Goal: Complete application form

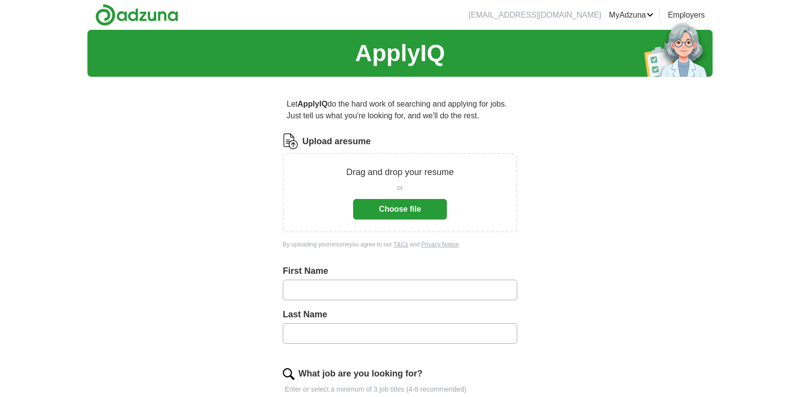
click at [376, 210] on button "Choose file" at bounding box center [400, 209] width 94 height 21
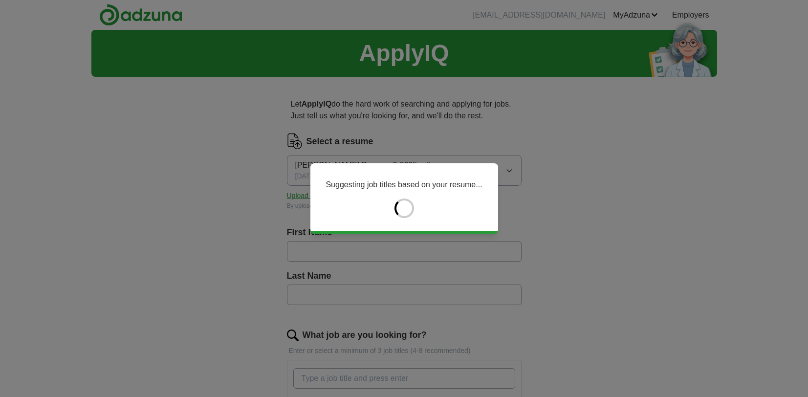
type input "****"
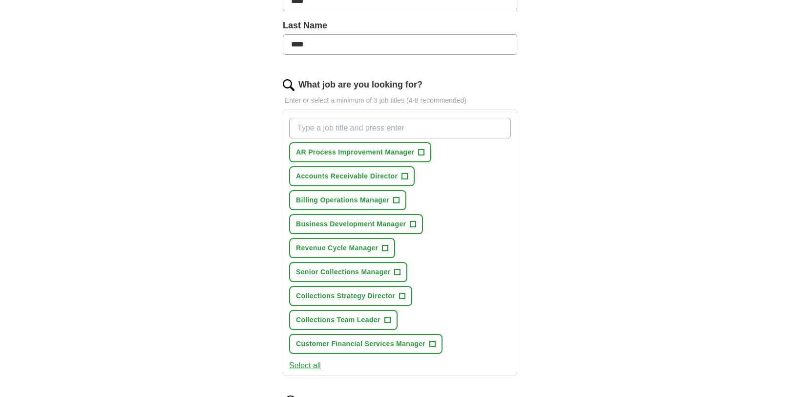
scroll to position [252, 0]
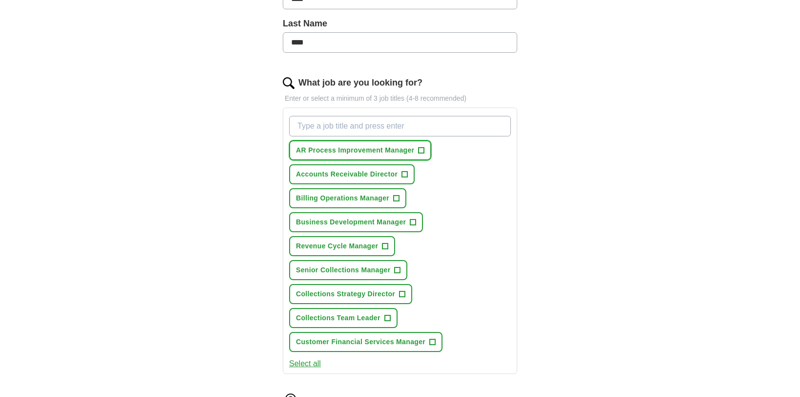
click at [423, 151] on span "+" at bounding box center [422, 151] width 6 height 8
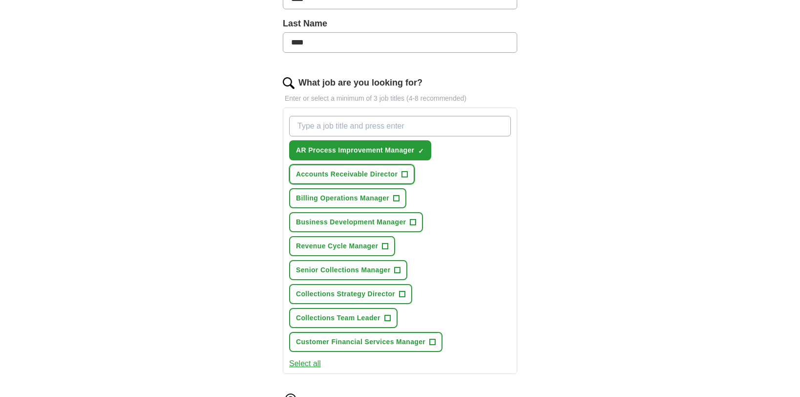
click at [407, 174] on span "+" at bounding box center [405, 175] width 6 height 8
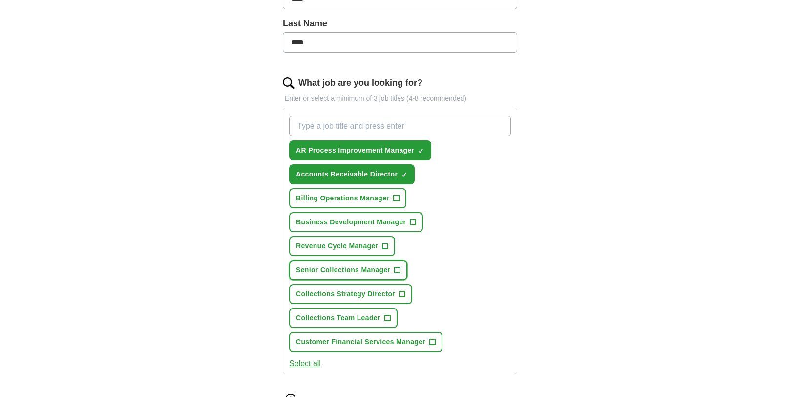
click at [396, 271] on span "+" at bounding box center [398, 270] width 6 height 8
click at [403, 296] on span "+" at bounding box center [403, 294] width 6 height 8
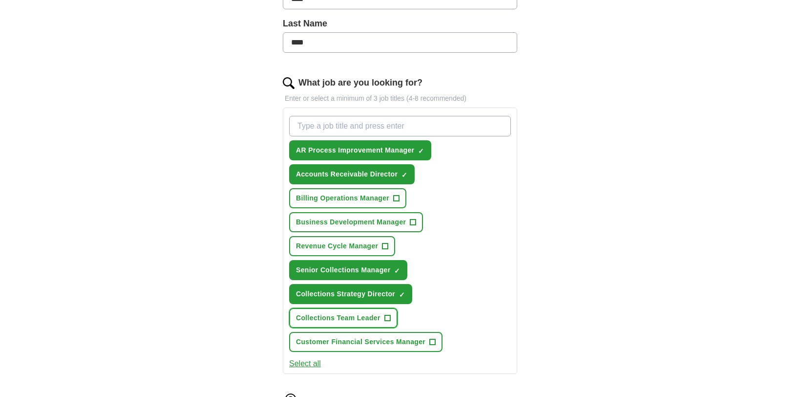
click at [387, 317] on span "+" at bounding box center [388, 318] width 6 height 8
click at [434, 339] on span "+" at bounding box center [433, 342] width 6 height 8
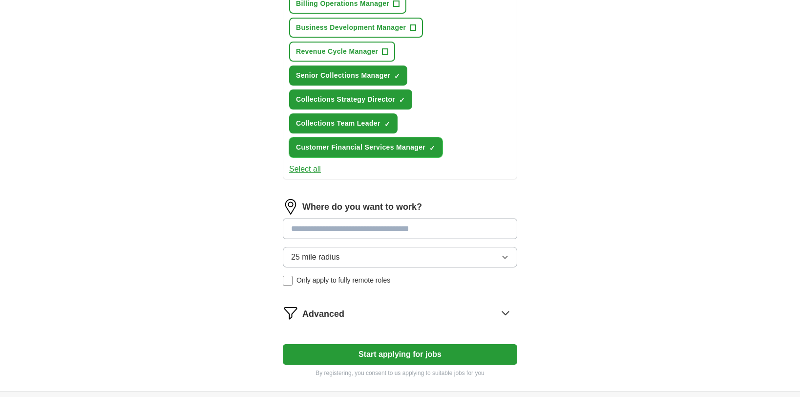
scroll to position [447, 0]
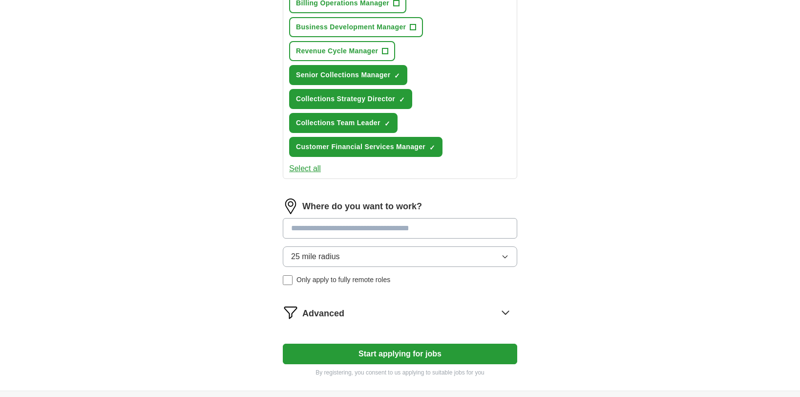
click at [398, 230] on input at bounding box center [400, 228] width 235 height 21
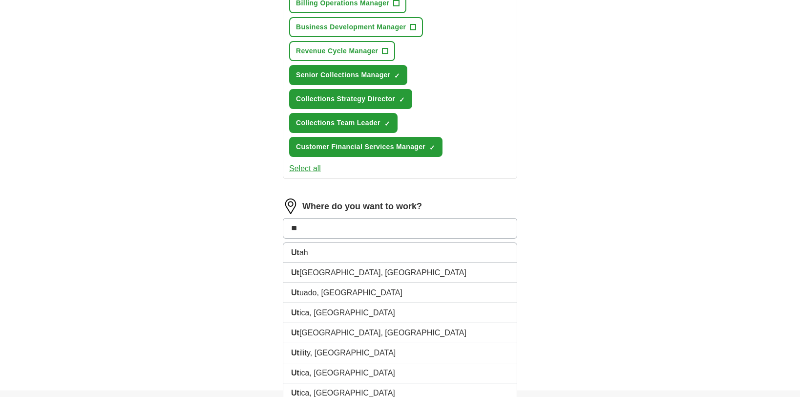
type input "***"
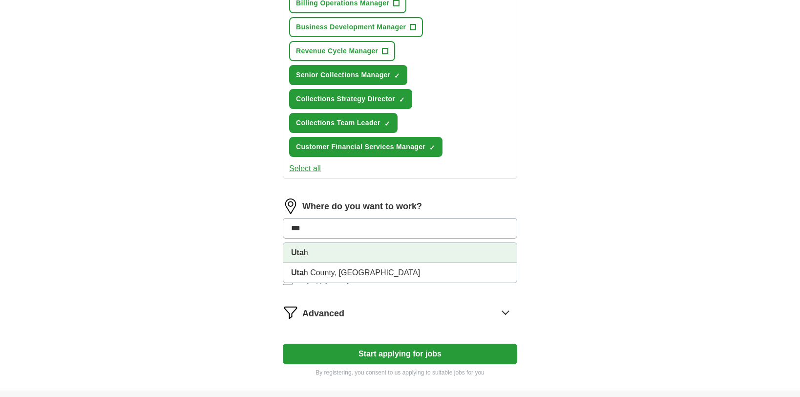
click at [296, 255] on strong "Uta" at bounding box center [297, 252] width 13 height 8
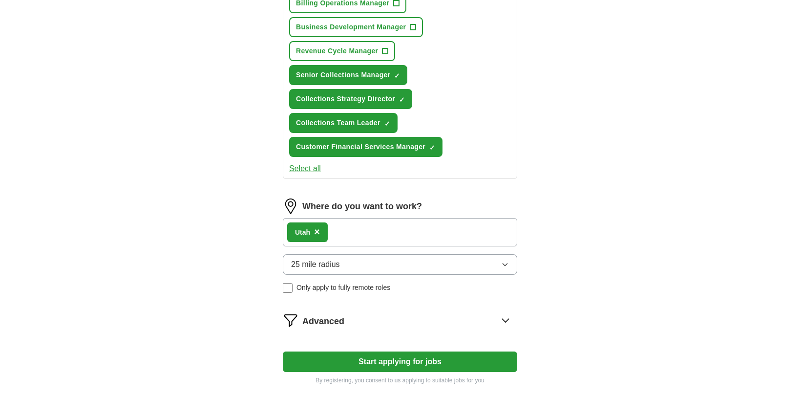
click at [350, 267] on button "25 mile radius" at bounding box center [400, 264] width 235 height 21
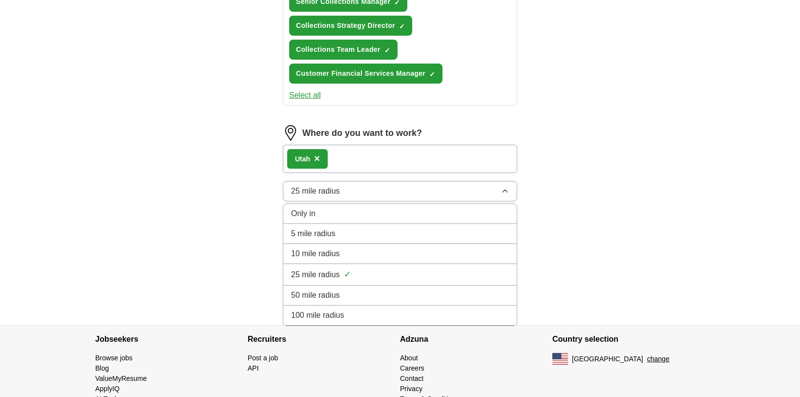
scroll to position [528, 0]
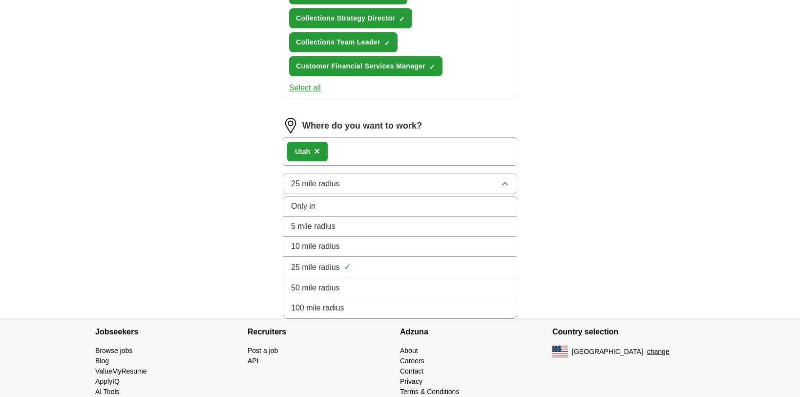
click at [357, 271] on div "25 mile radius ✓" at bounding box center [400, 266] width 218 height 13
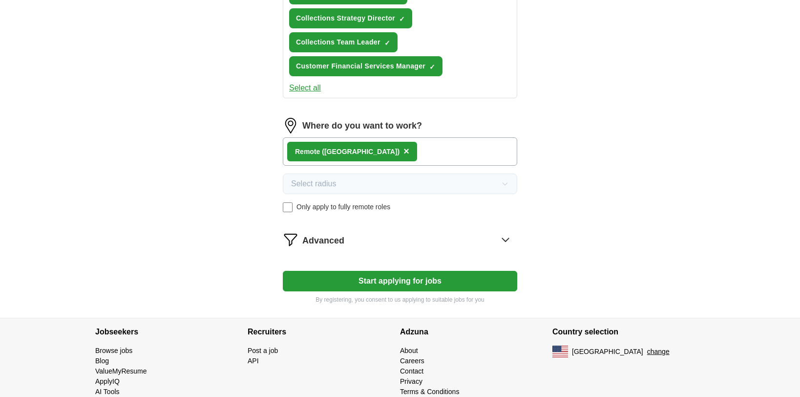
click at [385, 282] on button "Start applying for jobs" at bounding box center [400, 281] width 235 height 21
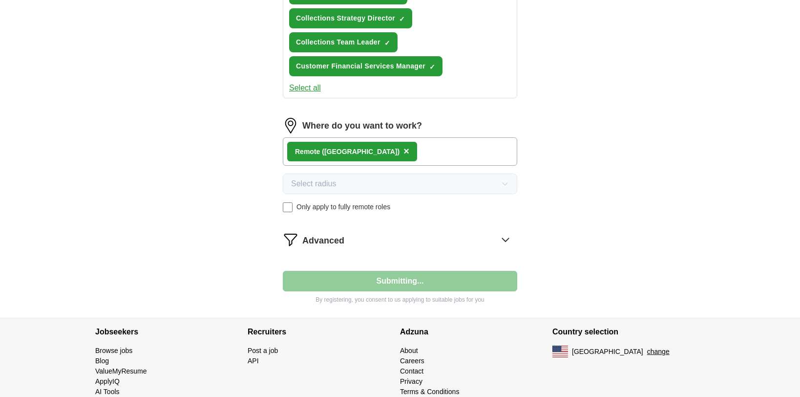
select select "**"
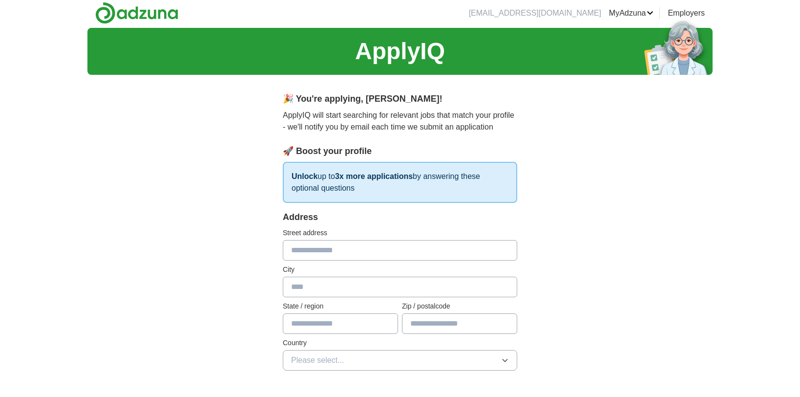
scroll to position [0, 0]
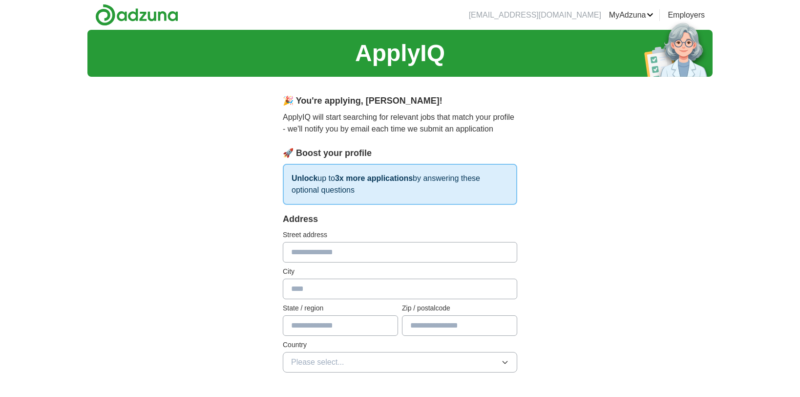
click at [304, 253] on input "text" at bounding box center [400, 252] width 235 height 21
type input "**********"
type input "**"
type input "*****"
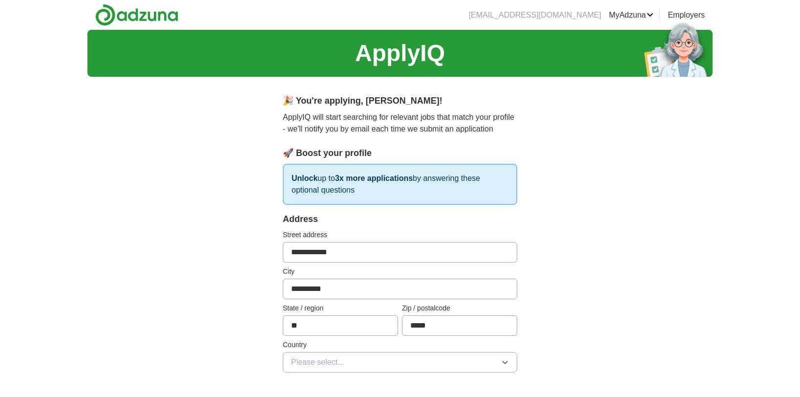
type input "**********"
click at [389, 364] on button "Please select..." at bounding box center [400, 362] width 235 height 21
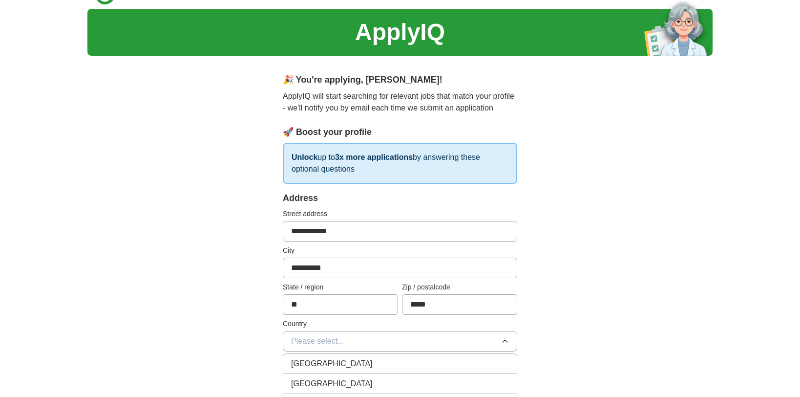
scroll to position [22, 0]
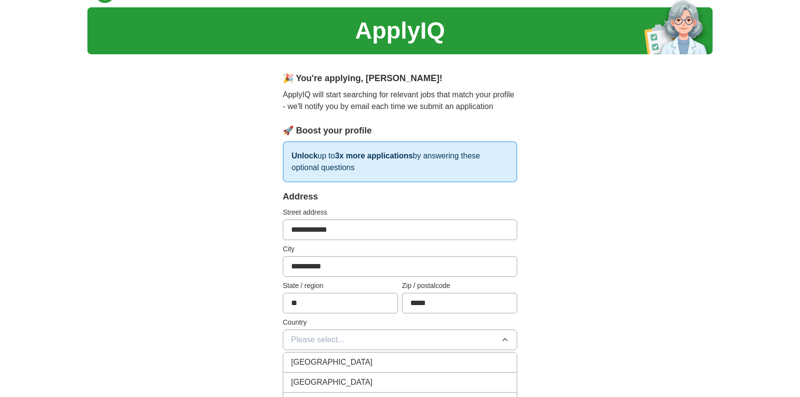
click at [353, 382] on div "[GEOGRAPHIC_DATA]" at bounding box center [400, 382] width 218 height 12
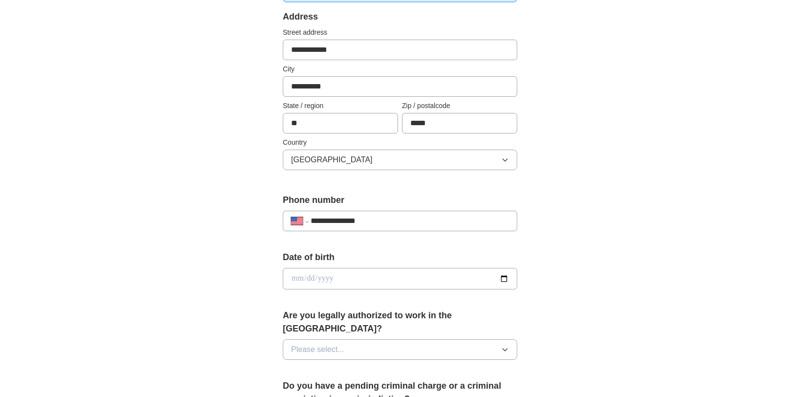
scroll to position [204, 0]
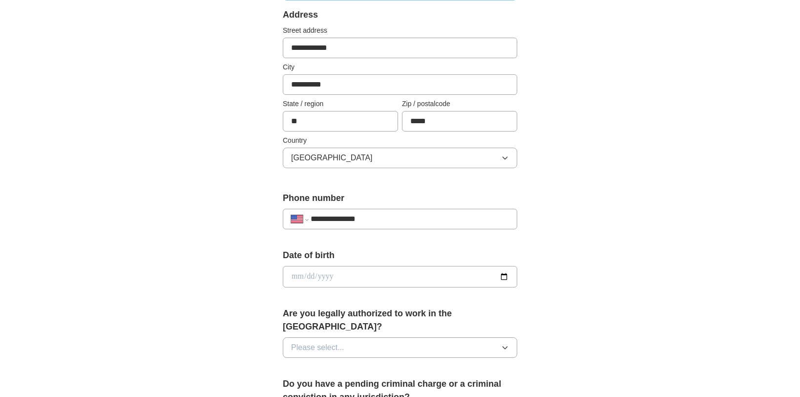
click at [302, 271] on input "date" at bounding box center [400, 277] width 235 height 22
type input "**********"
click at [361, 337] on button "Please select..." at bounding box center [400, 347] width 235 height 21
click at [361, 364] on div "Yes" at bounding box center [400, 370] width 218 height 12
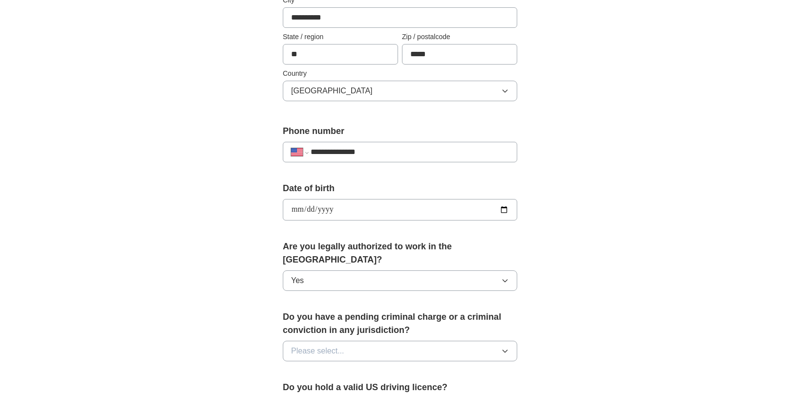
scroll to position [271, 0]
click at [408, 341] on button "Please select..." at bounding box center [400, 351] width 235 height 21
click at [399, 388] on div "No" at bounding box center [400, 394] width 218 height 12
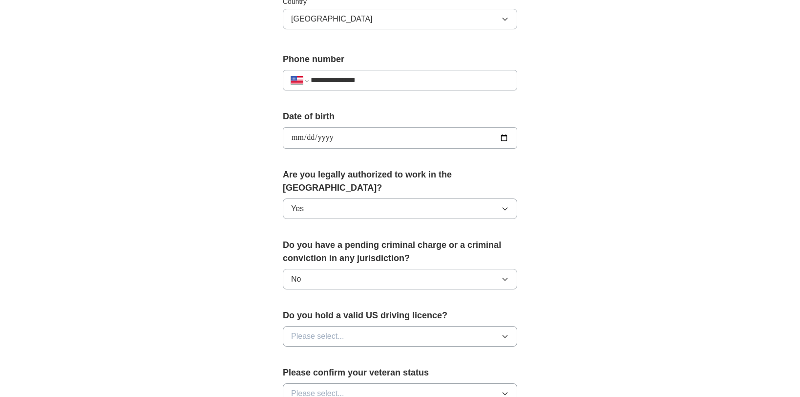
scroll to position [401, 0]
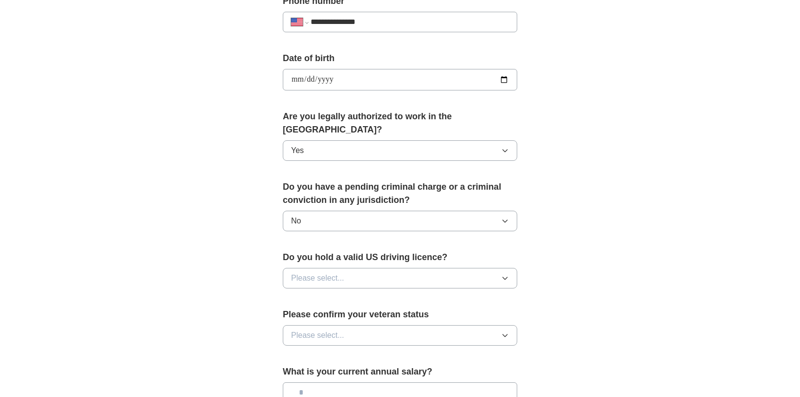
click at [410, 268] on button "Please select..." at bounding box center [400, 278] width 235 height 21
click at [405, 295] on div "Yes" at bounding box center [400, 301] width 218 height 12
click at [394, 325] on button "Please select..." at bounding box center [400, 335] width 235 height 21
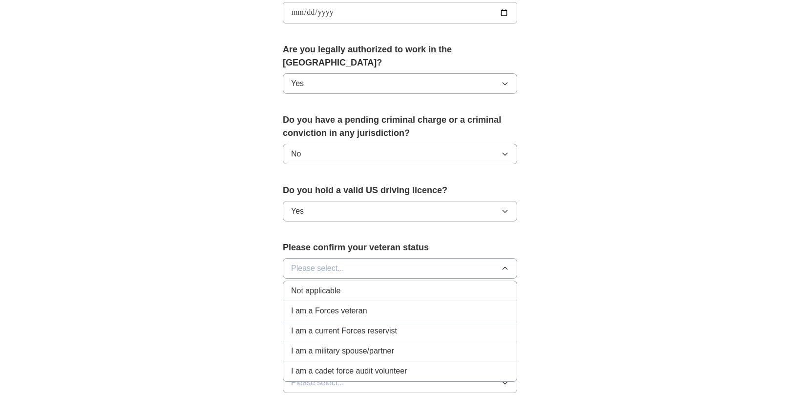
scroll to position [494, 0]
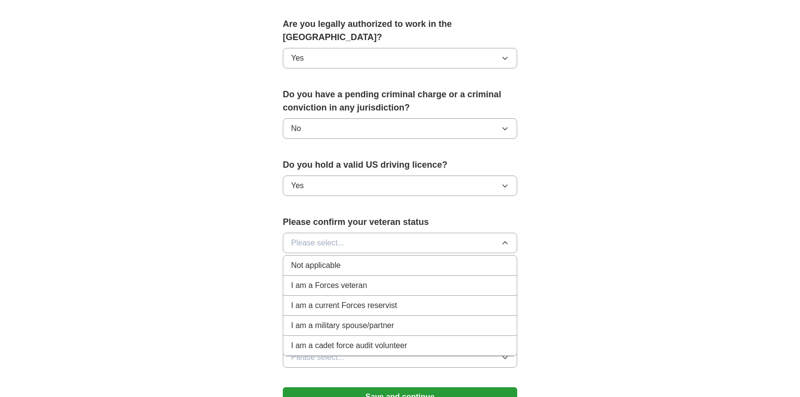
click at [346, 259] on div "Not applicable" at bounding box center [400, 265] width 218 height 12
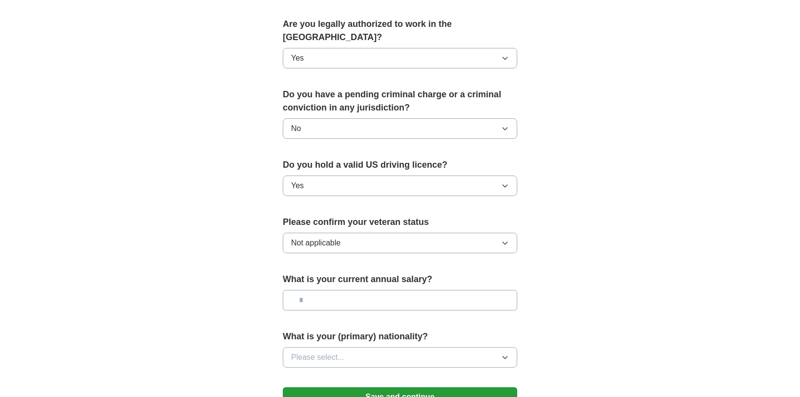
click at [320, 290] on input "text" at bounding box center [400, 300] width 235 height 21
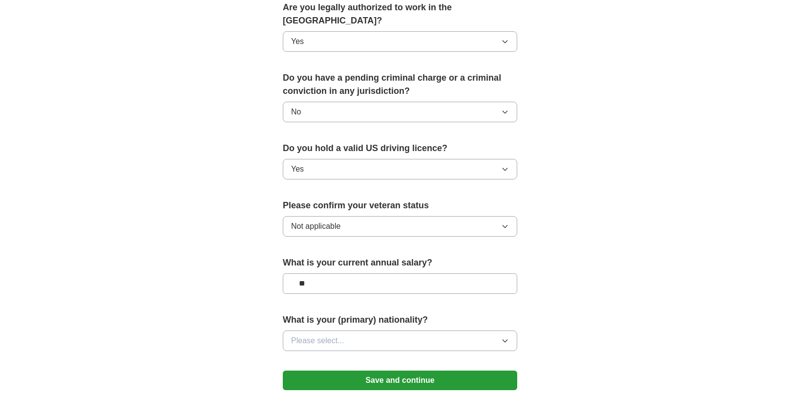
scroll to position [512, 0]
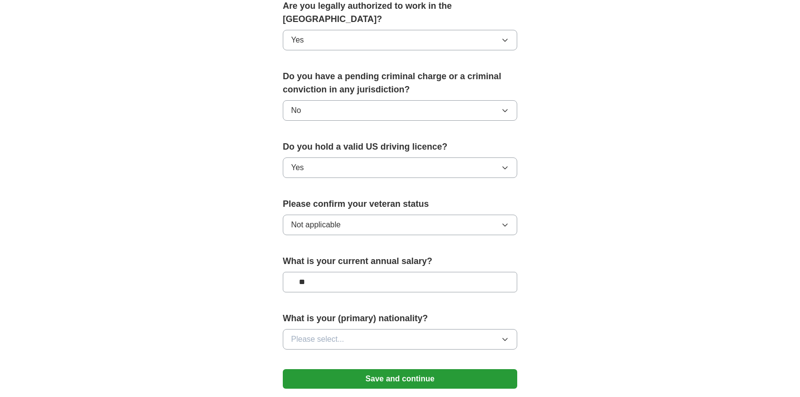
type input "**"
click at [360, 329] on button "Please select..." at bounding box center [400, 339] width 235 height 21
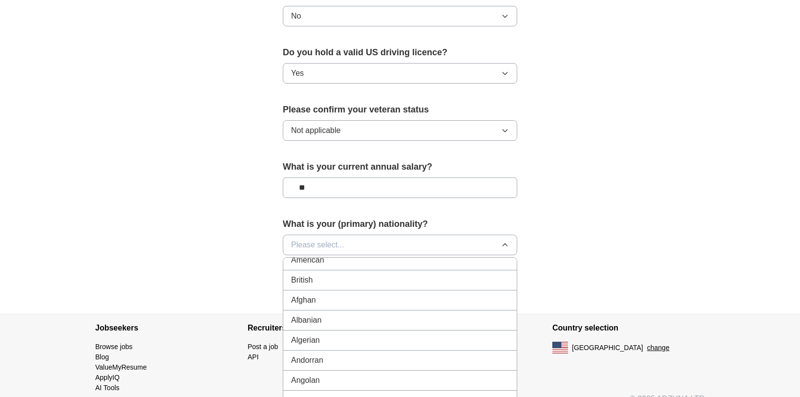
scroll to position [0, 0]
click at [324, 261] on span "American" at bounding box center [307, 267] width 33 height 12
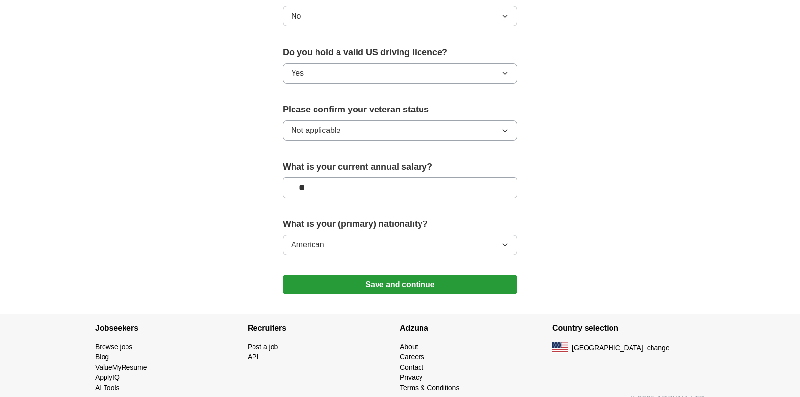
click at [377, 275] on button "Save and continue" at bounding box center [400, 285] width 235 height 20
